Goal: Transaction & Acquisition: Subscribe to service/newsletter

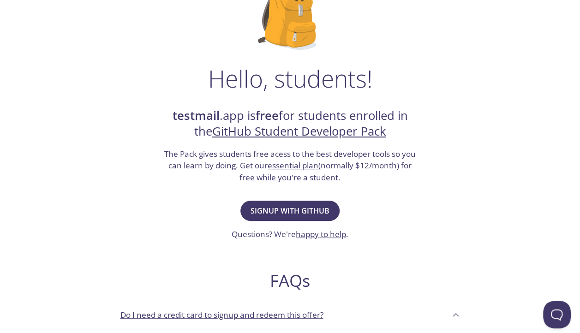
scroll to position [46, 0]
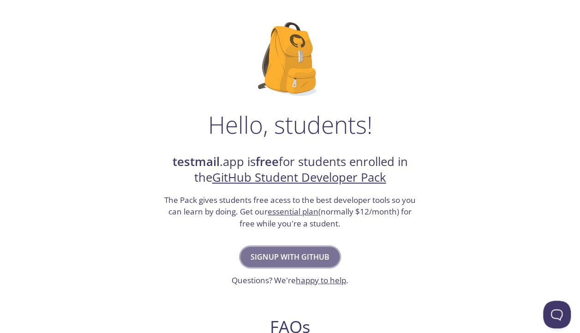
click at [307, 255] on span "Signup with GitHub" at bounding box center [290, 257] width 79 height 13
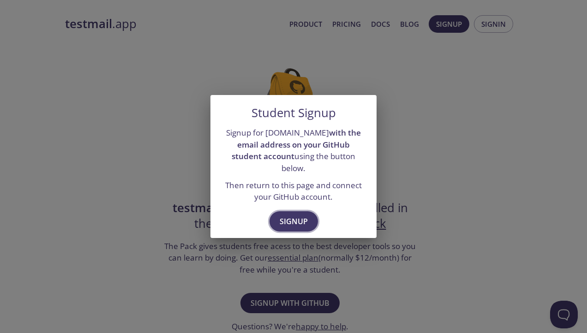
click at [301, 221] on span "Signup" at bounding box center [294, 221] width 28 height 13
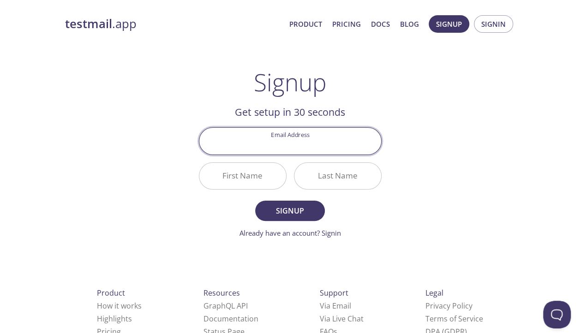
type input "[EMAIL_ADDRESS][DOMAIN_NAME]"
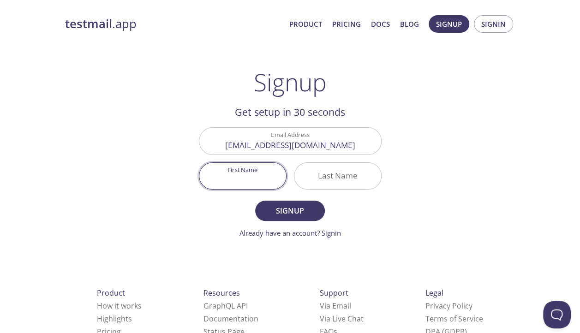
click at [234, 175] on input "First Name" at bounding box center [242, 176] width 87 height 26
type input "Amr"
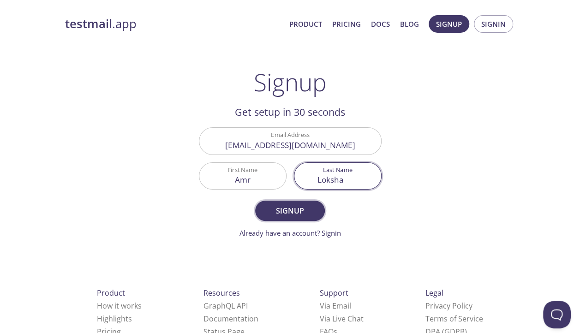
type input "Loksha"
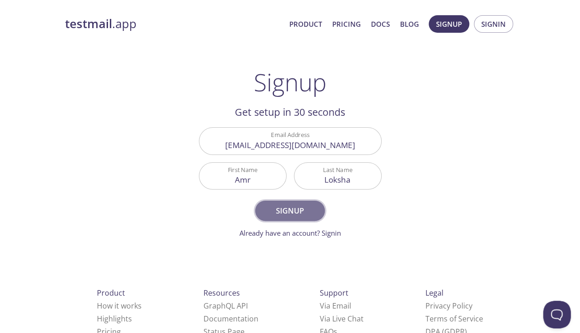
click at [297, 213] on span "Signup" at bounding box center [289, 210] width 49 height 13
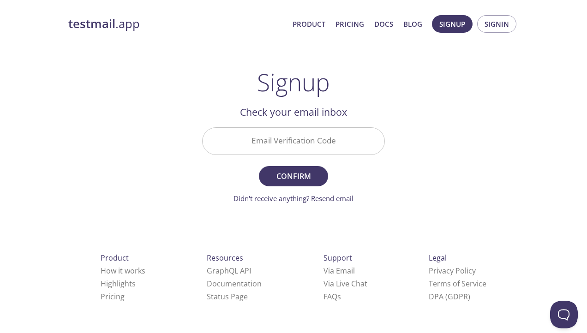
click at [316, 138] on input "Email Verification Code" at bounding box center [294, 141] width 182 height 26
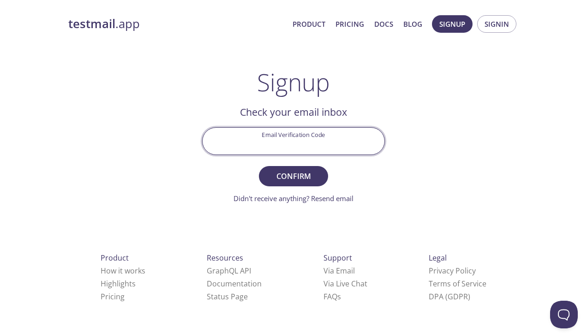
paste input "7GJ5ZJH"
type input "7GJ5ZJH"
click at [299, 189] on form "Email Verification Code 7GJ5ZJH Confirm Didn't receive anything? Resend email" at bounding box center [293, 165] width 183 height 76
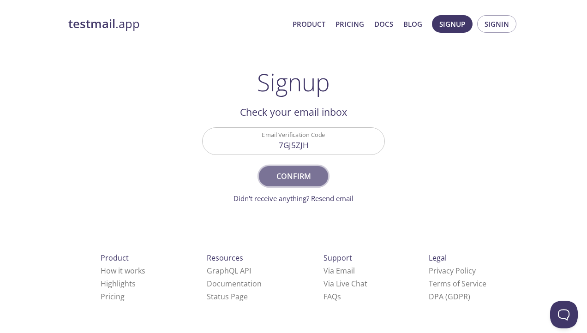
click at [296, 176] on span "Confirm" at bounding box center [293, 176] width 49 height 13
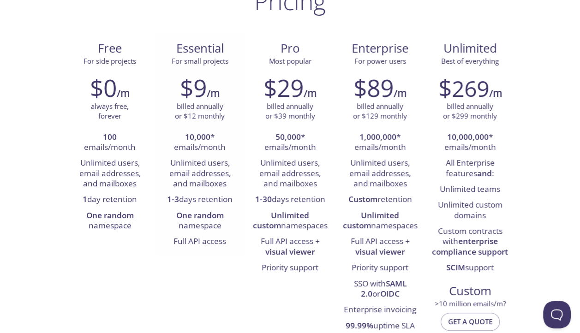
scroll to position [92, 0]
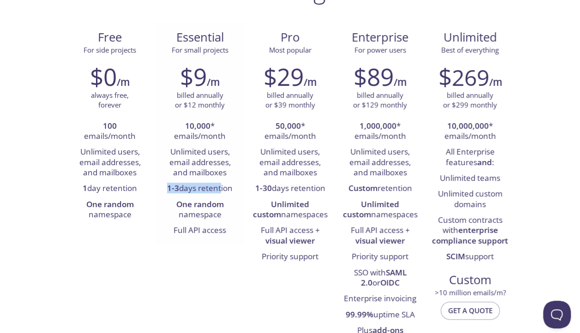
drag, startPoint x: 168, startPoint y: 188, endPoint x: 221, endPoint y: 189, distance: 52.2
click at [221, 189] on li "1-3 days retention" at bounding box center [200, 189] width 76 height 16
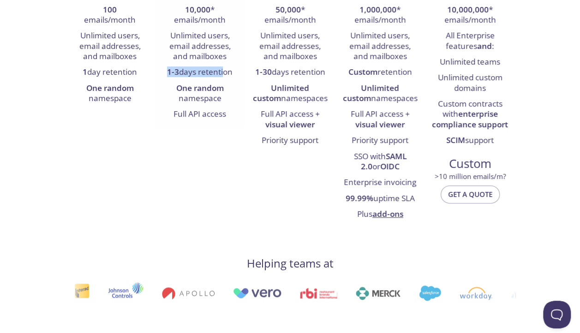
scroll to position [0, 0]
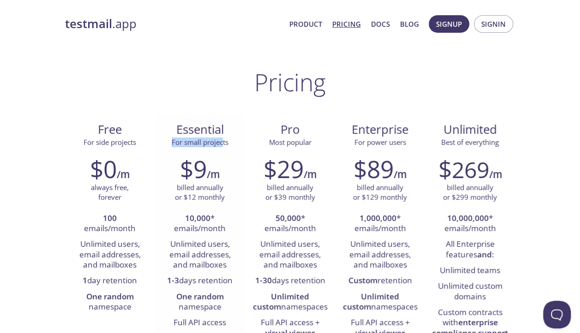
drag, startPoint x: 171, startPoint y: 145, endPoint x: 224, endPoint y: 144, distance: 53.5
click at [224, 144] on span "For small projects" at bounding box center [200, 142] width 57 height 9
drag, startPoint x: 308, startPoint y: 23, endPoint x: 296, endPoint y: 57, distance: 36.2
click at [308, 23] on link "Product" at bounding box center [305, 24] width 33 height 12
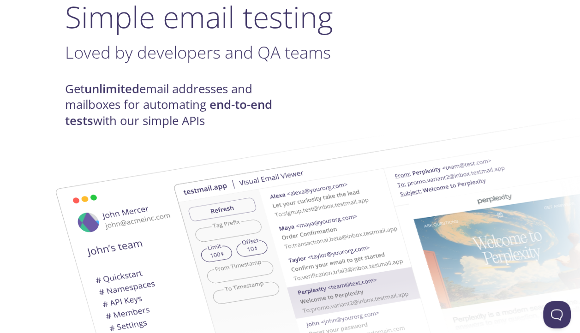
scroll to position [92, 0]
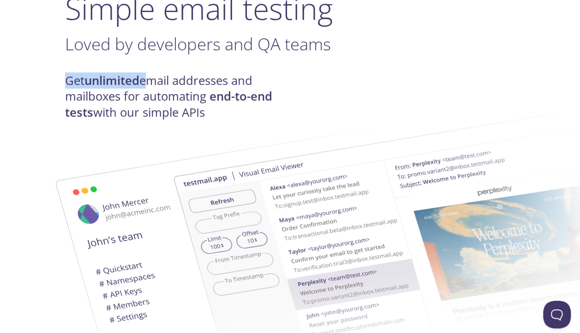
drag, startPoint x: 67, startPoint y: 79, endPoint x: 148, endPoint y: 86, distance: 80.6
click at [148, 86] on h4 "Get unlimited email addresses and mailboxes for automating end-to-end tests wit…" at bounding box center [177, 97] width 225 height 48
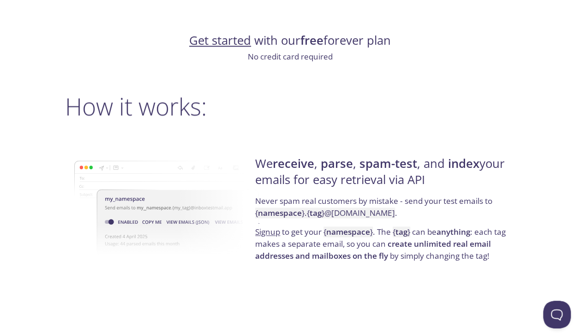
scroll to position [600, 0]
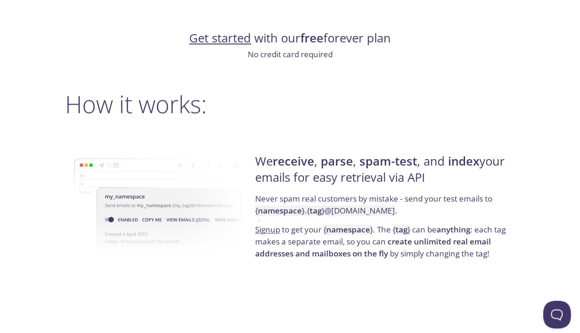
drag, startPoint x: 258, startPoint y: 161, endPoint x: 454, endPoint y: 171, distance: 196.4
click at [456, 171] on h4 "We receive , parse , spam-test , and index your emails for easy retrieval via A…" at bounding box center [383, 173] width 257 height 39
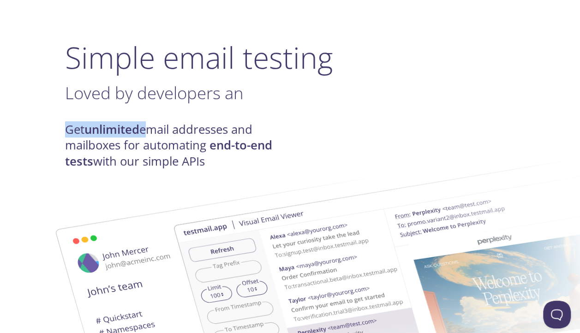
scroll to position [0, 0]
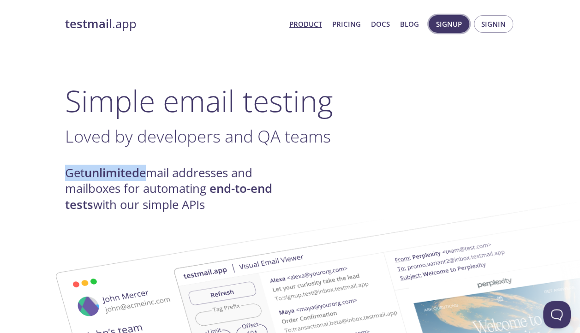
drag, startPoint x: 356, startPoint y: 25, endPoint x: 430, endPoint y: 23, distance: 73.9
click at [356, 25] on link "Pricing" at bounding box center [346, 24] width 29 height 12
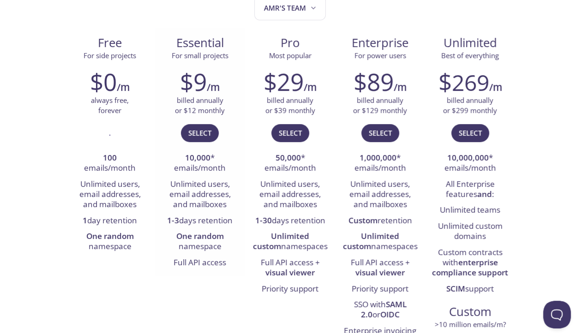
scroll to position [138, 0]
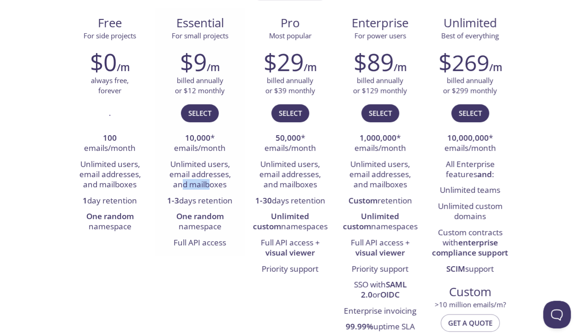
drag, startPoint x: 182, startPoint y: 181, endPoint x: 213, endPoint y: 182, distance: 30.9
click at [213, 182] on li "Unlimited users, email addresses, and mailboxes" at bounding box center [200, 175] width 76 height 36
drag, startPoint x: 213, startPoint y: 182, endPoint x: 186, endPoint y: 201, distance: 33.4
click at [186, 201] on li "1-3 days retention" at bounding box center [200, 201] width 76 height 16
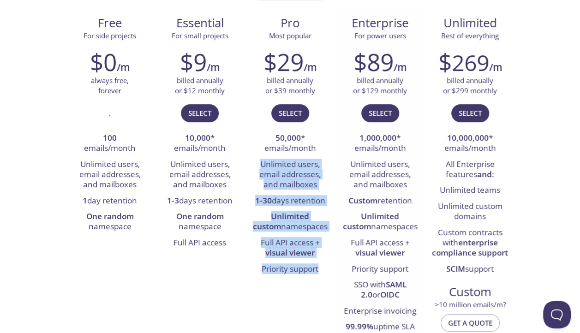
drag, startPoint x: 265, startPoint y: 164, endPoint x: 336, endPoint y: 271, distance: 128.8
click at [336, 272] on div "Free For side projects $0 /m always free, forever . 100 emails/month Unlimited …" at bounding box center [290, 182] width 450 height 349
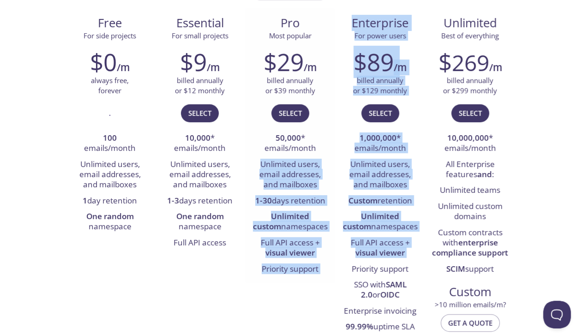
drag, startPoint x: 336, startPoint y: 271, endPoint x: 281, endPoint y: 182, distance: 104.9
click at [281, 182] on li "Unlimited users, email addresses, and mailboxes" at bounding box center [290, 175] width 76 height 36
click at [282, 182] on li "Unlimited users, email addresses, and mailboxes" at bounding box center [290, 175] width 76 height 36
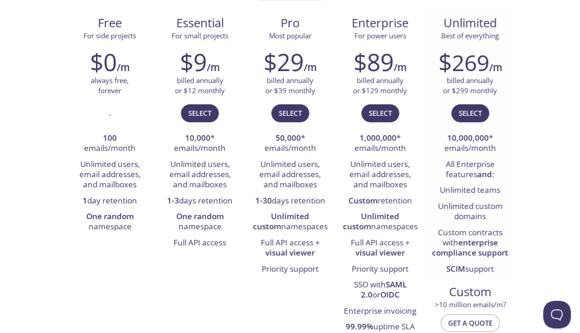
click at [471, 153] on li "10,000,000 * emails/month" at bounding box center [470, 144] width 76 height 26
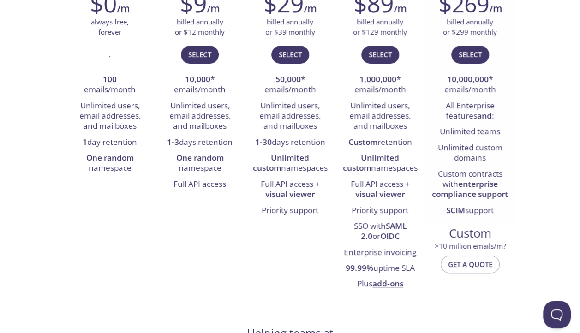
scroll to position [231, 0]
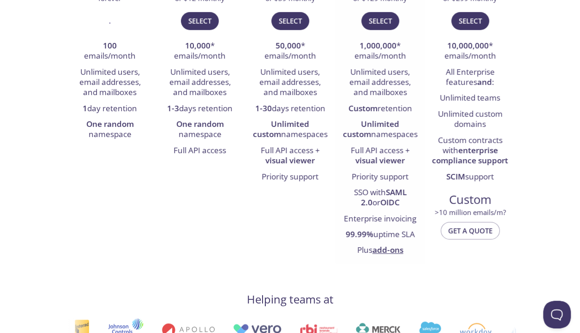
drag, startPoint x: 356, startPoint y: 59, endPoint x: 408, endPoint y: 132, distance: 89.1
click at [408, 132] on ul "1,000,000 * emails/month Unlimited users, email addresses, and mailboxes Custom…" at bounding box center [380, 148] width 76 height 221
click at [204, 134] on li "One random namespace" at bounding box center [200, 130] width 76 height 26
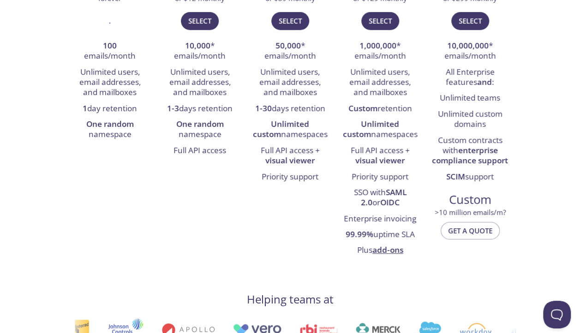
drag, startPoint x: 204, startPoint y: 134, endPoint x: 290, endPoint y: 136, distance: 86.3
click at [290, 136] on li "Unlimited custom namespaces" at bounding box center [290, 130] width 76 height 26
drag, startPoint x: 290, startPoint y: 136, endPoint x: 388, endPoint y: 134, distance: 97.9
click at [388, 134] on li "Unlimited custom namespaces" at bounding box center [380, 130] width 76 height 26
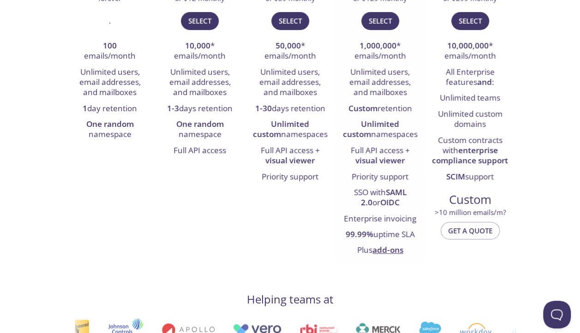
click at [388, 134] on li "Unlimited custom namespaces" at bounding box center [380, 130] width 76 height 26
click at [236, 143] on li "Full API access" at bounding box center [200, 151] width 76 height 16
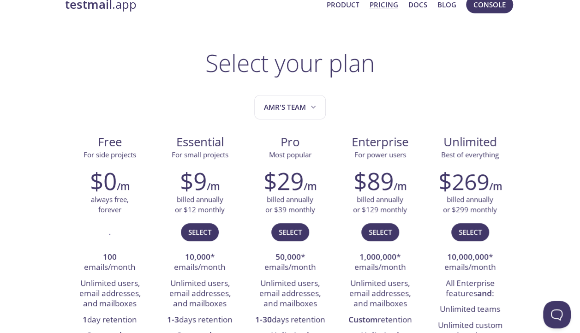
scroll to position [0, 0]
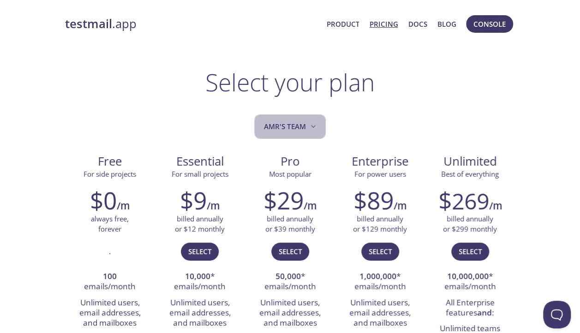
click at [275, 116] on button "Amr's team" at bounding box center [290, 126] width 72 height 24
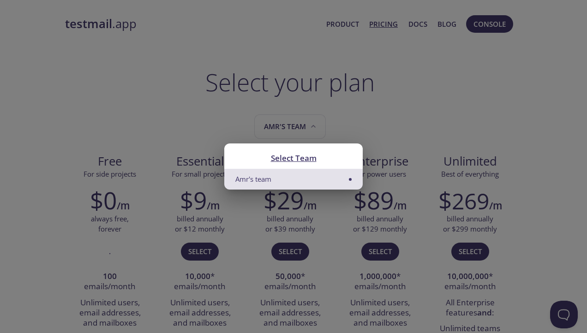
click at [278, 119] on div "Select Team Amr's team" at bounding box center [293, 166] width 587 height 333
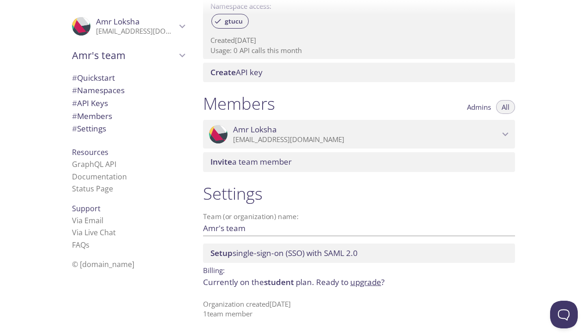
scroll to position [323, 0]
click at [165, 53] on span "Amr's team" at bounding box center [124, 55] width 104 height 13
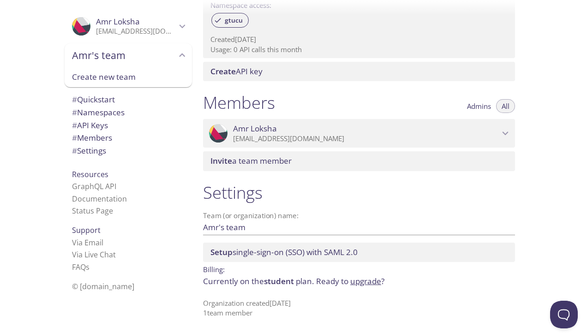
click at [176, 54] on icon "Amr's team" at bounding box center [182, 55] width 12 height 12
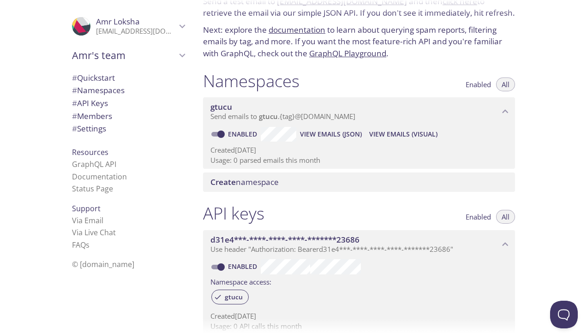
scroll to position [0, 0]
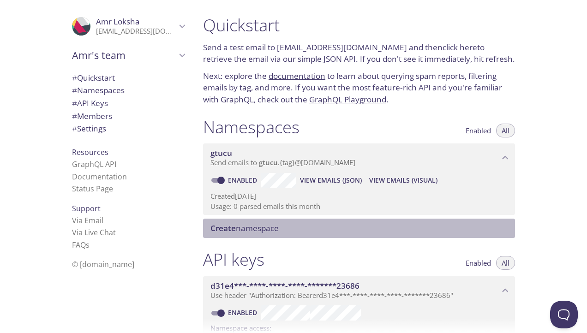
click at [225, 227] on span "Create" at bounding box center [222, 228] width 25 height 11
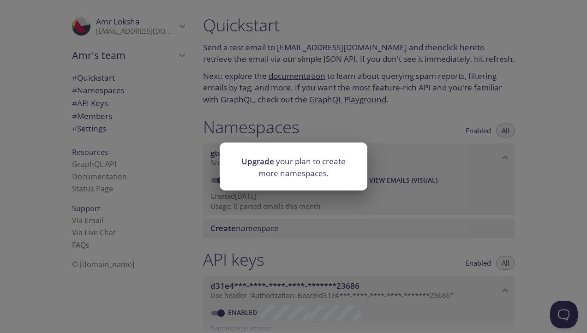
click at [459, 171] on div "Upgrade your plan to create more namespaces." at bounding box center [293, 166] width 587 height 333
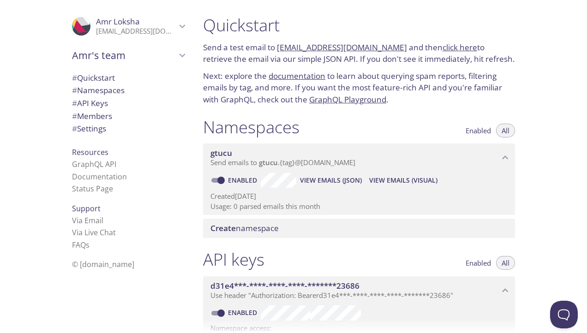
click at [340, 157] on span "gtucu" at bounding box center [354, 153] width 289 height 10
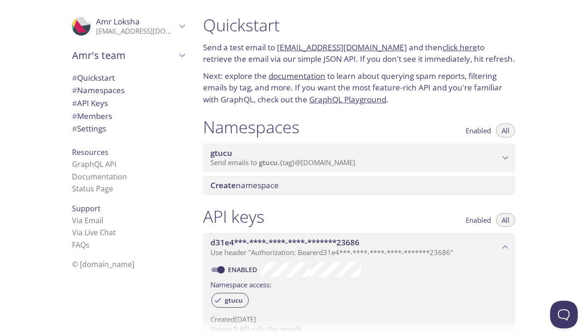
click at [339, 158] on span "gtucu" at bounding box center [354, 153] width 289 height 10
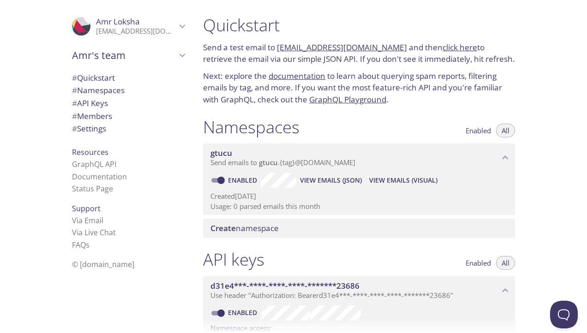
click at [411, 181] on span "View Emails (Visual)" at bounding box center [403, 180] width 68 height 11
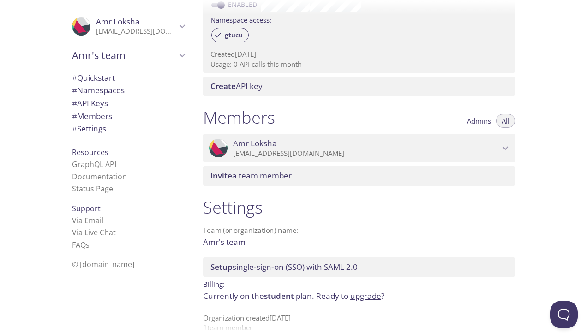
scroll to position [323, 0]
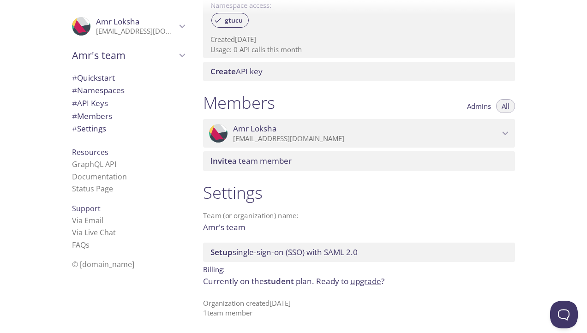
click at [459, 280] on p "Currently on the student plan. Ready to upgrade ?" at bounding box center [359, 282] width 312 height 12
click at [108, 128] on span "# Settings" at bounding box center [128, 129] width 113 height 12
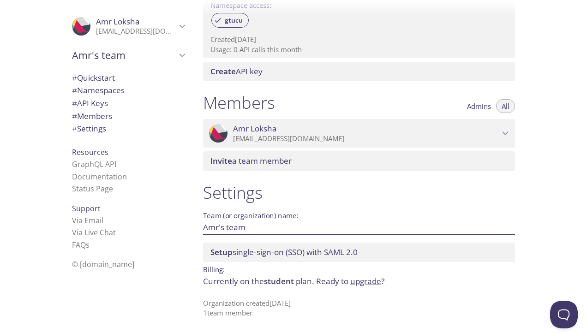
click at [241, 227] on input "Amr's team" at bounding box center [344, 227] width 282 height 15
click at [276, 222] on input "Amr's team" at bounding box center [344, 227] width 282 height 15
click at [393, 188] on h1 "Settings" at bounding box center [359, 192] width 312 height 21
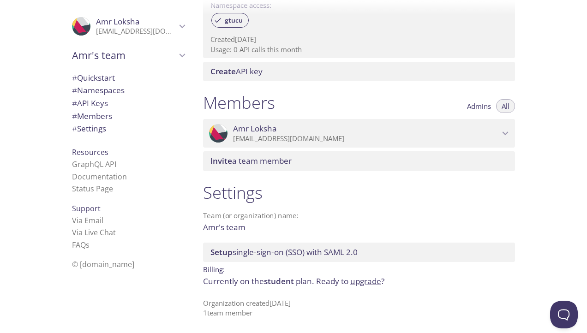
click at [154, 58] on span "Amr's team" at bounding box center [124, 55] width 104 height 13
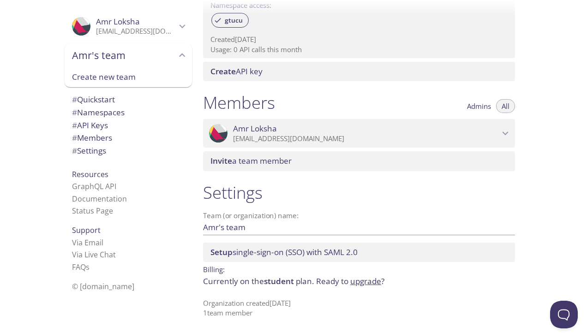
click at [160, 54] on span "Amr's team" at bounding box center [124, 55] width 104 height 13
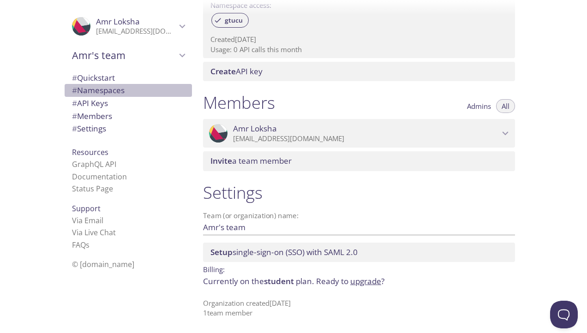
click at [108, 93] on span "# Namespaces" at bounding box center [98, 90] width 53 height 11
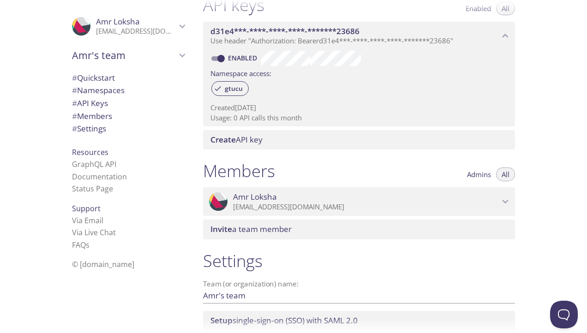
scroll to position [323, 0]
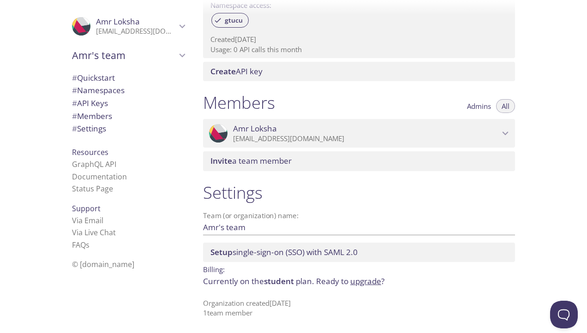
click at [499, 128] on span "[PERSON_NAME]" at bounding box center [366, 129] width 266 height 10
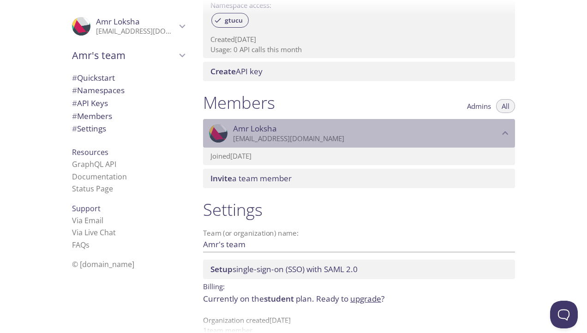
click at [499, 128] on span "[PERSON_NAME]" at bounding box center [366, 129] width 266 height 10
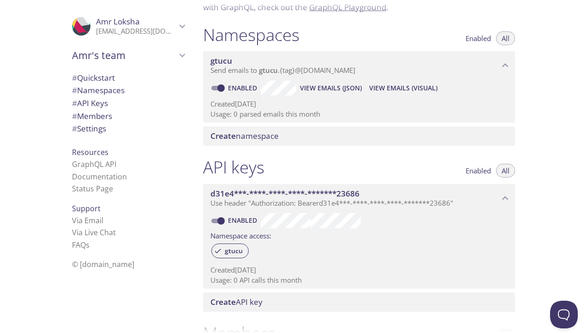
scroll to position [0, 0]
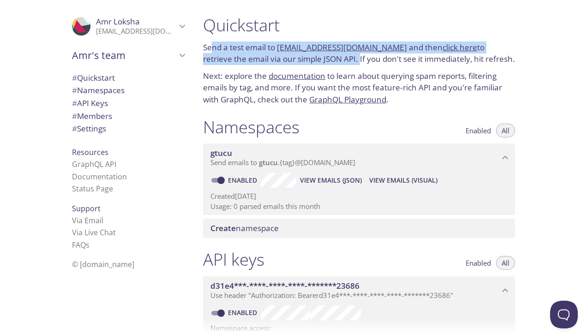
drag, startPoint x: 214, startPoint y: 45, endPoint x: 328, endPoint y: 62, distance: 115.3
click at [328, 62] on p "Send a test email to [EMAIL_ADDRESS][DOMAIN_NAME] and then click here to retrie…" at bounding box center [359, 54] width 312 height 24
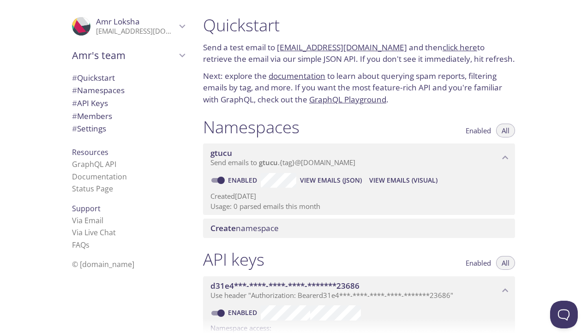
drag, startPoint x: 328, startPoint y: 62, endPoint x: 471, endPoint y: 55, distance: 143.2
click at [471, 55] on p "Send a test email to [EMAIL_ADDRESS][DOMAIN_NAME] and then click here to retrie…" at bounding box center [359, 54] width 312 height 24
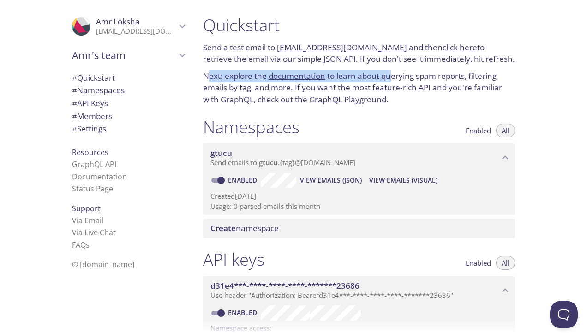
drag, startPoint x: 209, startPoint y: 77, endPoint x: 394, endPoint y: 71, distance: 185.2
click at [394, 71] on p "Next: explore the documentation to learn about querying spam reports, filtering…" at bounding box center [359, 88] width 312 height 36
